Goal: Information Seeking & Learning: Learn about a topic

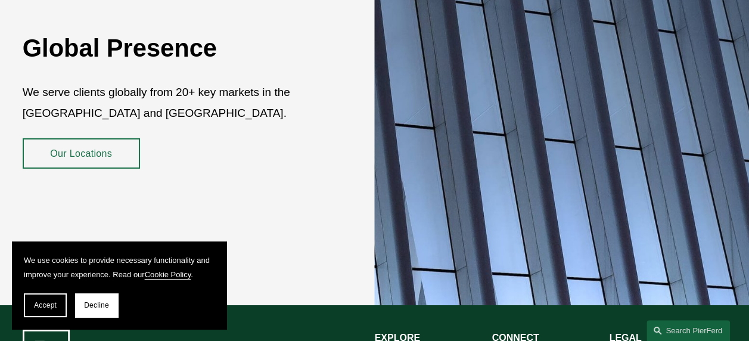
scroll to position [2083, 0]
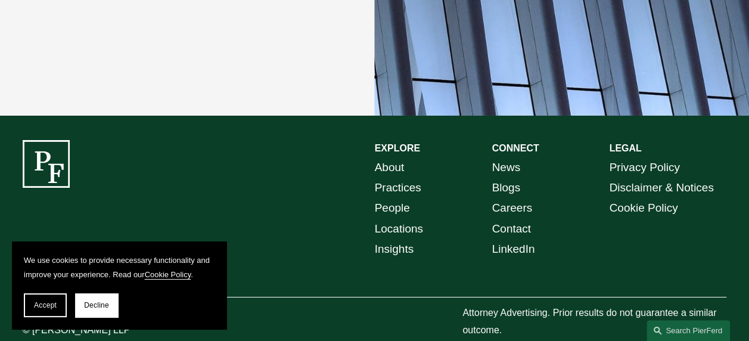
click at [400, 198] on link "People" at bounding box center [392, 208] width 35 height 20
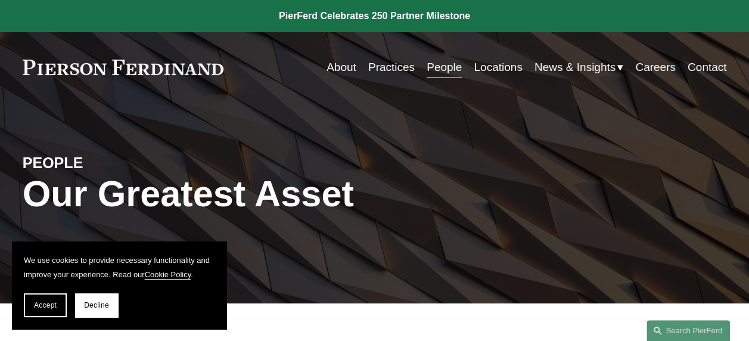
click at [444, 67] on link "People" at bounding box center [444, 67] width 35 height 23
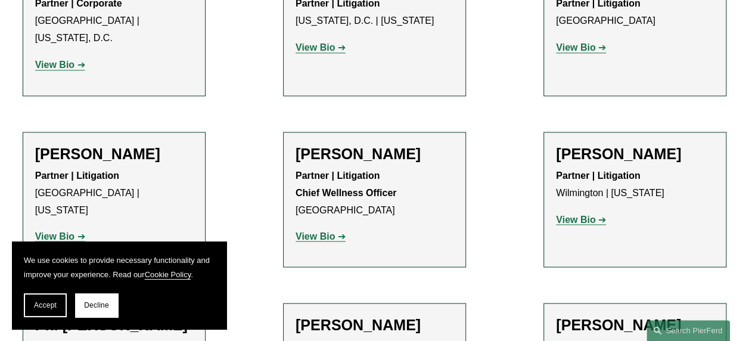
scroll to position [9889, 0]
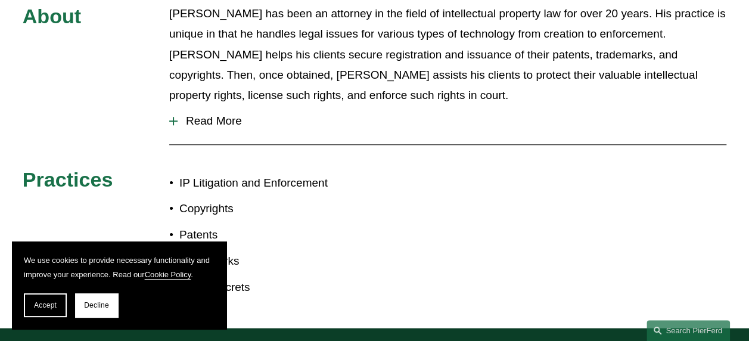
scroll to position [596, 0]
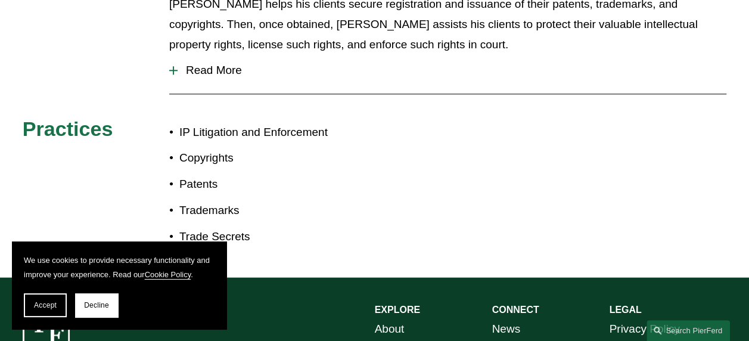
click at [201, 64] on span "Read More" at bounding box center [452, 70] width 549 height 13
